Goal: Transaction & Acquisition: Download file/media

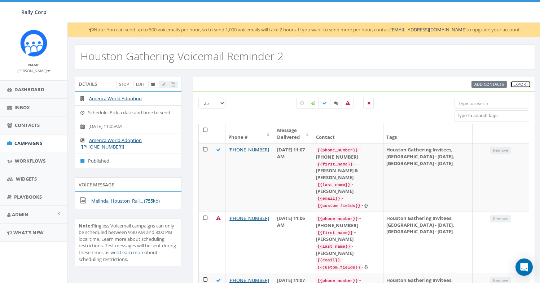
click at [527, 83] on link "Export" at bounding box center [520, 85] width 21 height 8
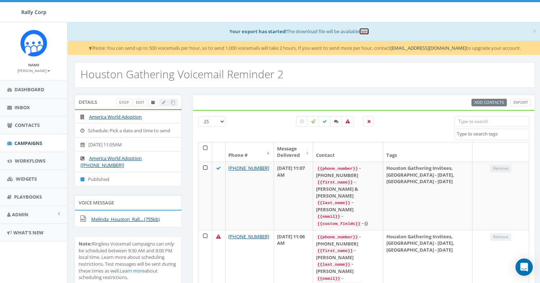
click at [364, 32] on link "here" at bounding box center [364, 31] width 10 height 6
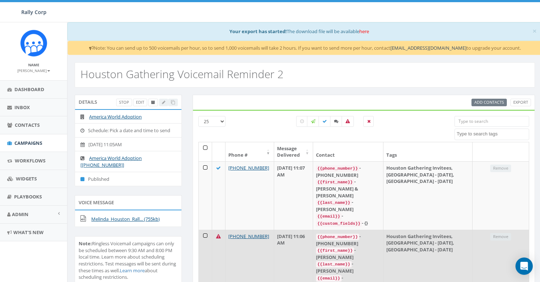
drag, startPoint x: 272, startPoint y: 216, endPoint x: 232, endPoint y: 211, distance: 40.7
click at [232, 230] on td "+1 979-997-0256" at bounding box center [249, 261] width 49 height 62
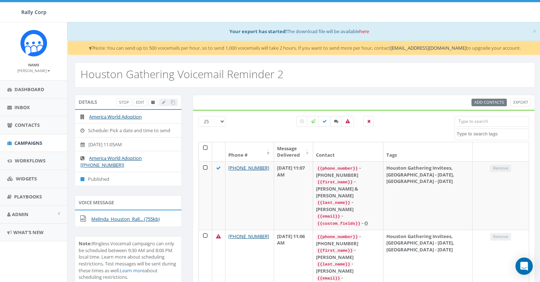
copy link "+1 979-997-0256"
click at [346, 122] on icon at bounding box center [348, 121] width 4 height 4
checkbox input "true"
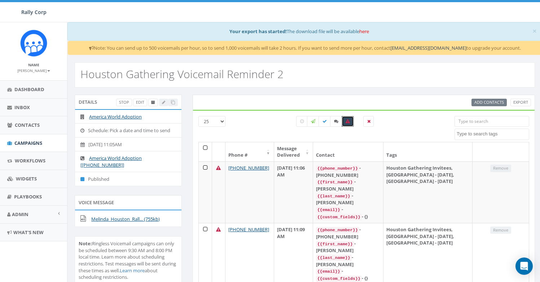
click at [181, 71] on h2 "Houston Gathering Voicemail Reminder 2" at bounding box center [181, 74] width 203 height 12
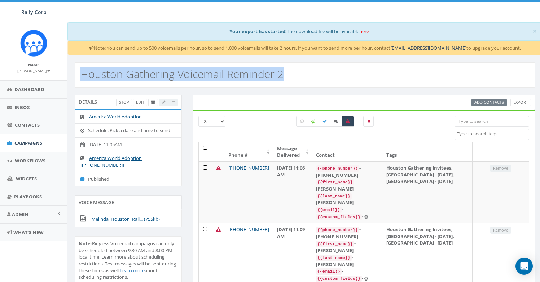
click at [181, 71] on h2 "Houston Gathering Voicemail Reminder 2" at bounding box center [181, 74] width 203 height 12
click at [421, 87] on div "Houston Gathering Voicemail Reminder 2" at bounding box center [305, 74] width 460 height 25
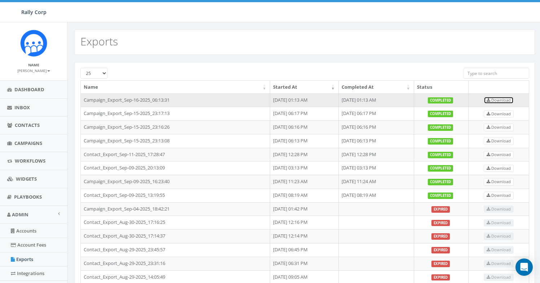
click at [501, 101] on span "Download" at bounding box center [499, 99] width 24 height 5
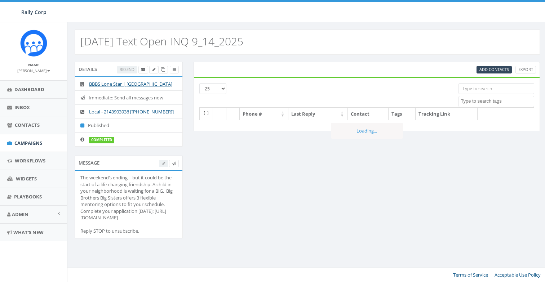
select select
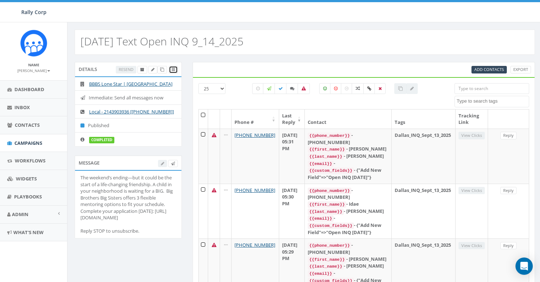
click at [174, 67] on span at bounding box center [173, 69] width 3 height 5
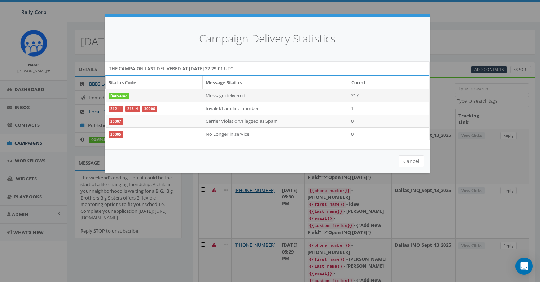
click at [358, 97] on td "217" at bounding box center [388, 95] width 81 height 13
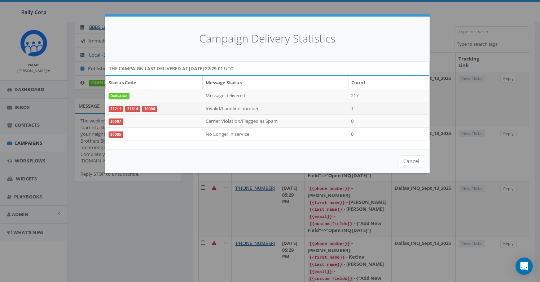
scroll to position [87, 0]
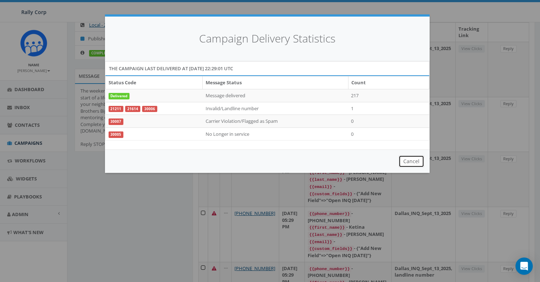
click at [406, 164] on button "Cancel" at bounding box center [412, 161] width 26 height 12
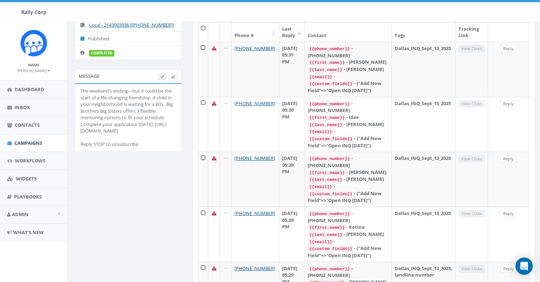
scroll to position [0, 0]
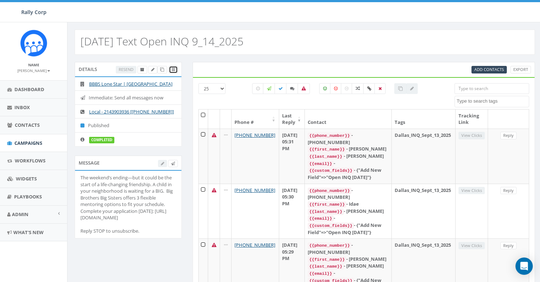
click at [176, 70] on link at bounding box center [173, 70] width 9 height 8
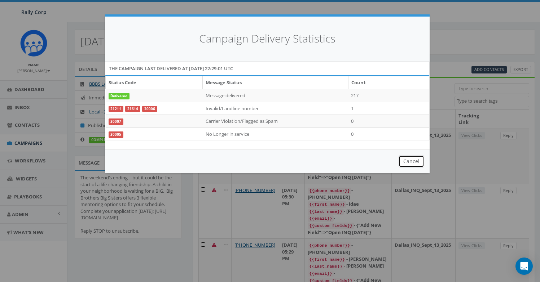
drag, startPoint x: 411, startPoint y: 164, endPoint x: 407, endPoint y: 164, distance: 4.7
click at [411, 164] on button "Cancel" at bounding box center [412, 161] width 26 height 12
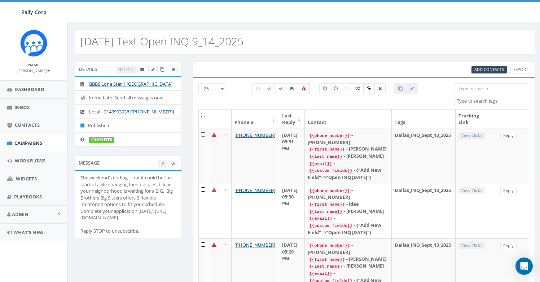
click at [305, 89] on icon at bounding box center [304, 89] width 4 height 4
checkbox input "true"
click at [172, 69] on icon at bounding box center [173, 70] width 3 height 4
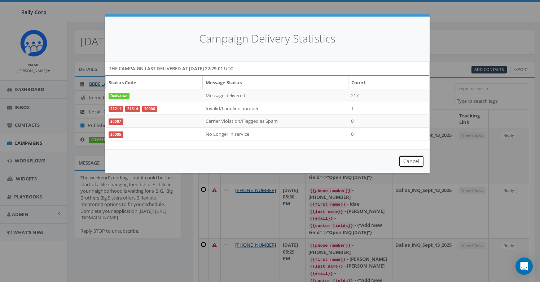
click at [404, 158] on button "Cancel" at bounding box center [412, 161] width 26 height 12
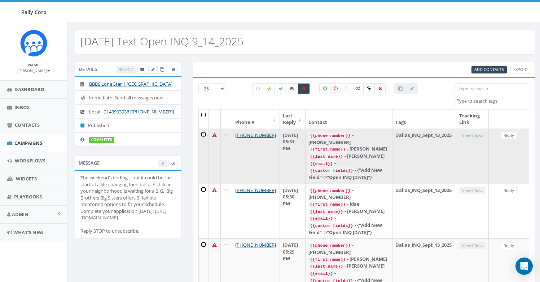
drag, startPoint x: 260, startPoint y: 148, endPoint x: 234, endPoint y: 135, distance: 28.7
click at [234, 135] on td "+1 972-795-7470" at bounding box center [256, 156] width 48 height 55
copy link "+1 972-795-7470"
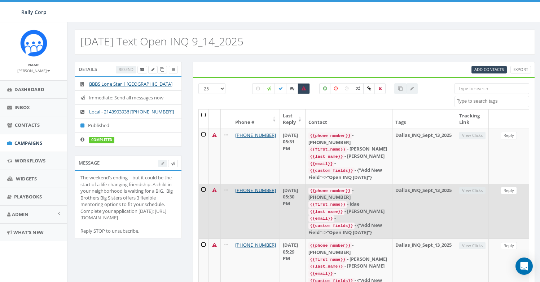
copy link "+1 972-795-7470"
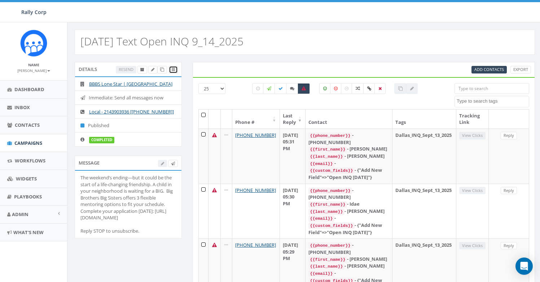
click at [176, 71] on link at bounding box center [173, 70] width 9 height 8
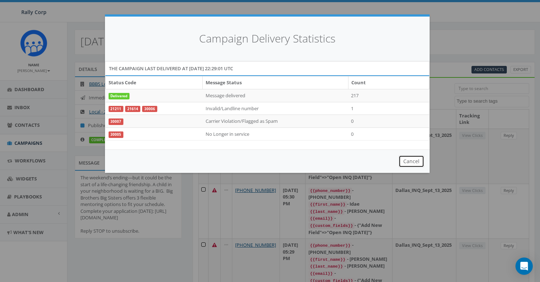
click at [403, 164] on button "Cancel" at bounding box center [412, 161] width 26 height 12
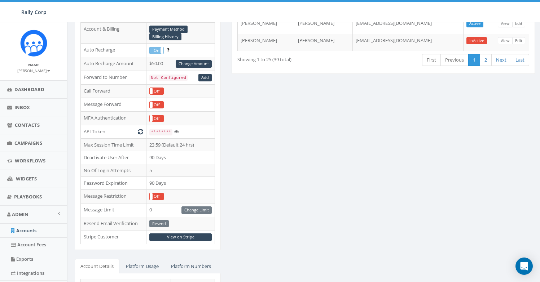
scroll to position [236, 0]
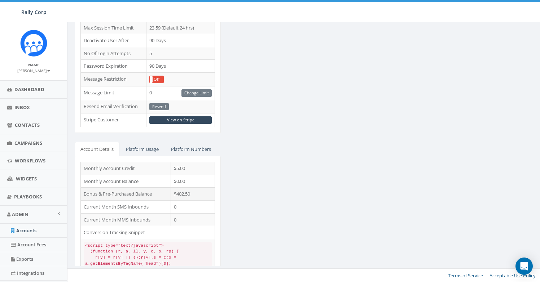
click at [182, 194] on td "$402.50" at bounding box center [193, 194] width 44 height 13
click at [308, 186] on div "ESSENTIAL Edit Account Type Non Profit Account Balance $402.50 Recharge Account…" at bounding box center [304, 51] width 471 height 450
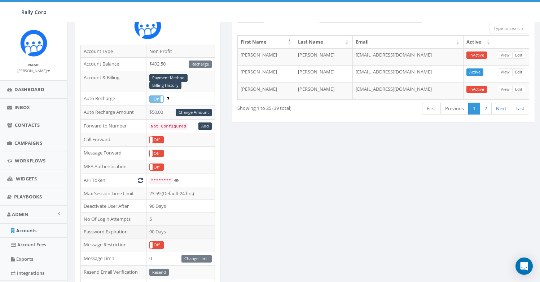
scroll to position [0, 0]
